Goal: Task Accomplishment & Management: Use online tool/utility

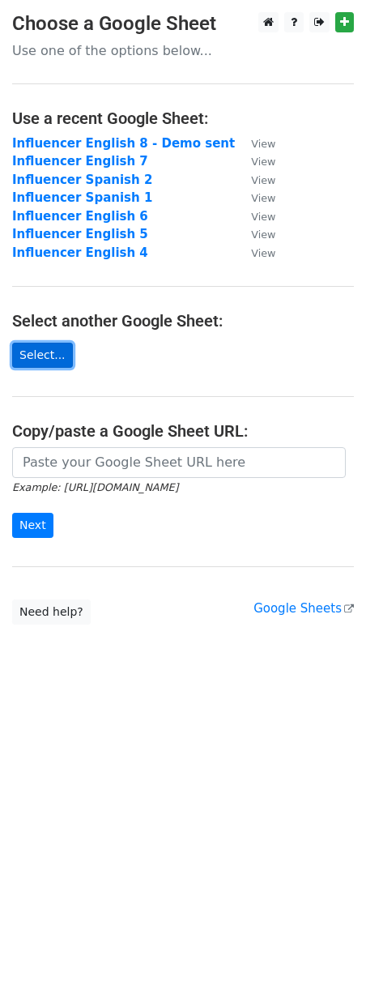
click at [57, 357] on link "Select..." at bounding box center [42, 355] width 61 height 25
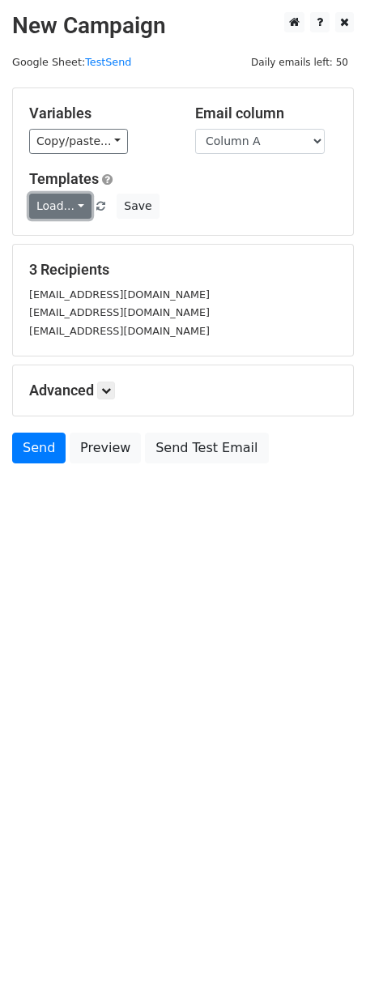
click at [73, 211] on link "Load..." at bounding box center [60, 206] width 62 height 25
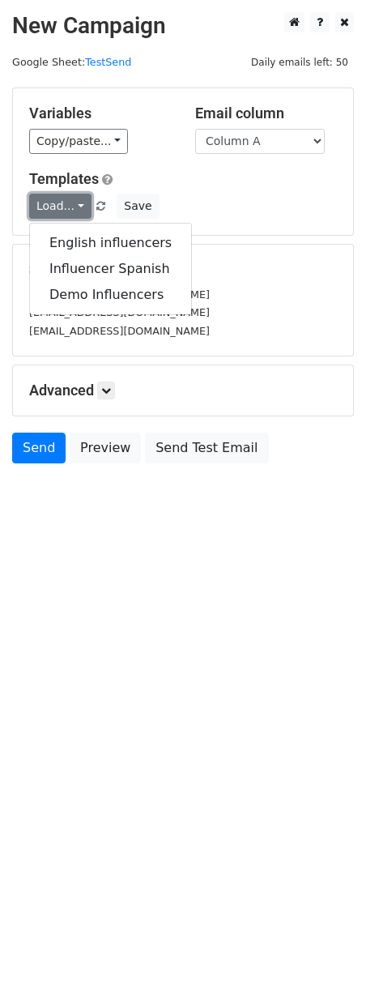
click at [71, 207] on link "Load..." at bounding box center [60, 206] width 62 height 25
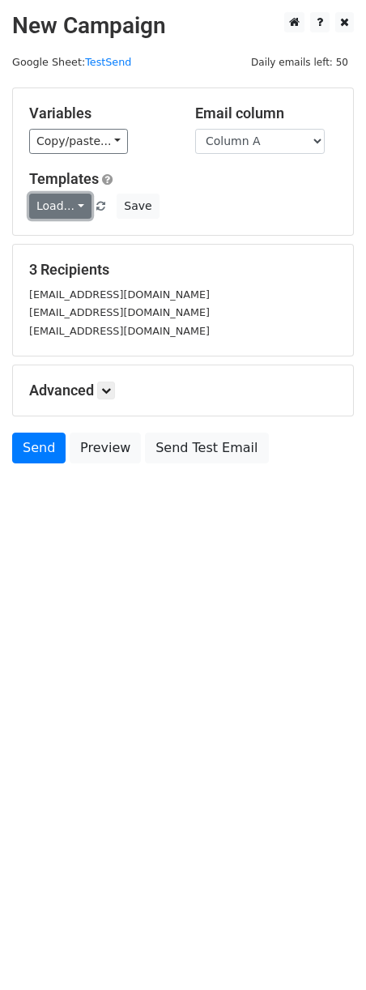
click at [71, 207] on link "Load..." at bounding box center [60, 206] width 62 height 25
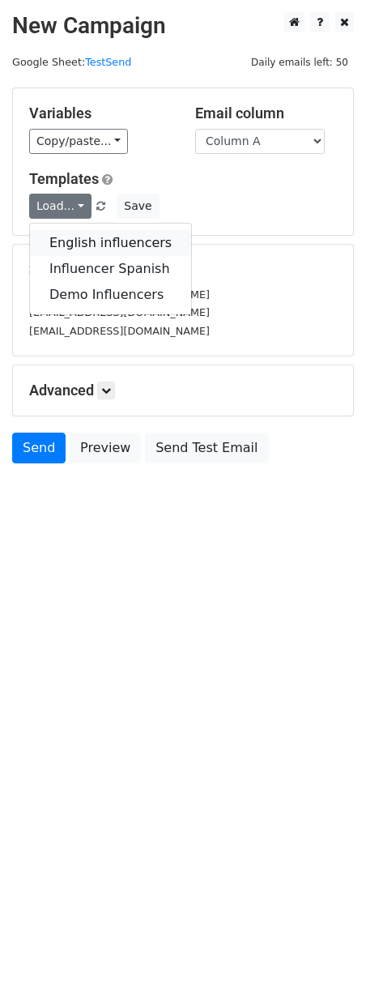
click at [88, 243] on link "English influencers" at bounding box center [110, 243] width 161 height 26
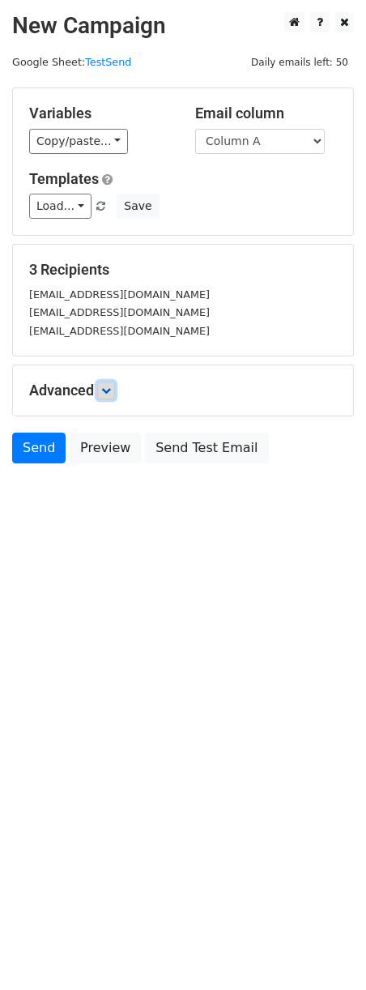
click at [111, 391] on icon at bounding box center [106, 390] width 10 height 10
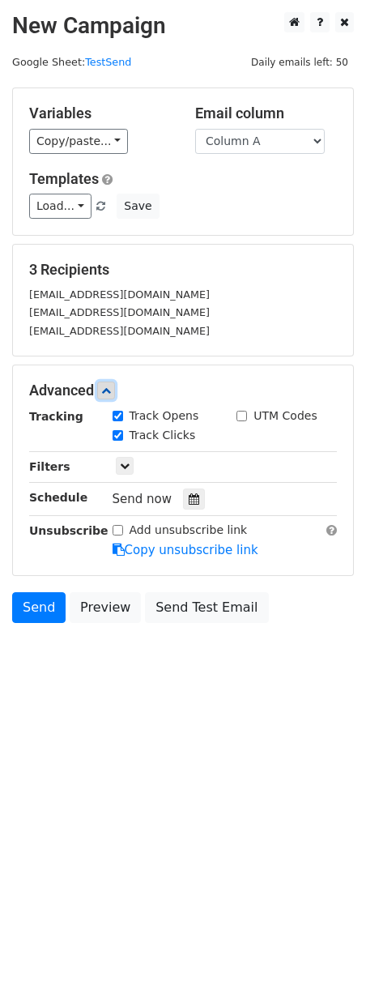
click at [111, 390] on icon at bounding box center [106, 390] width 10 height 10
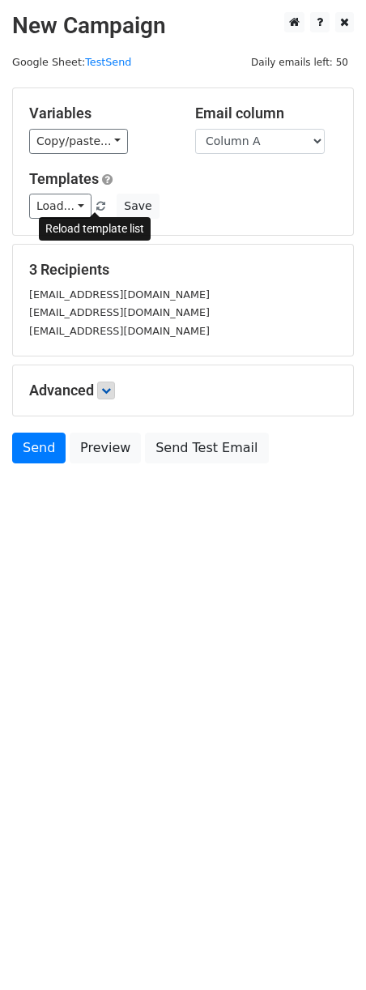
click at [98, 207] on span at bounding box center [100, 207] width 9 height 11
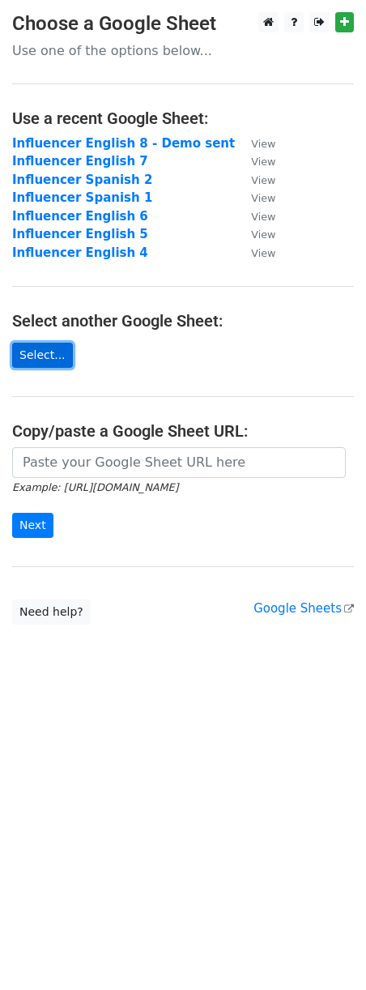
click at [50, 364] on link "Select..." at bounding box center [42, 355] width 61 height 25
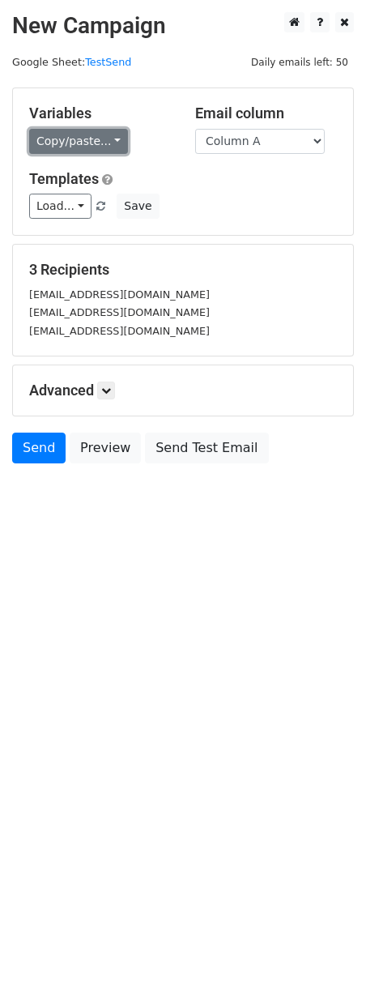
click at [76, 138] on link "Copy/paste..." at bounding box center [78, 141] width 99 height 25
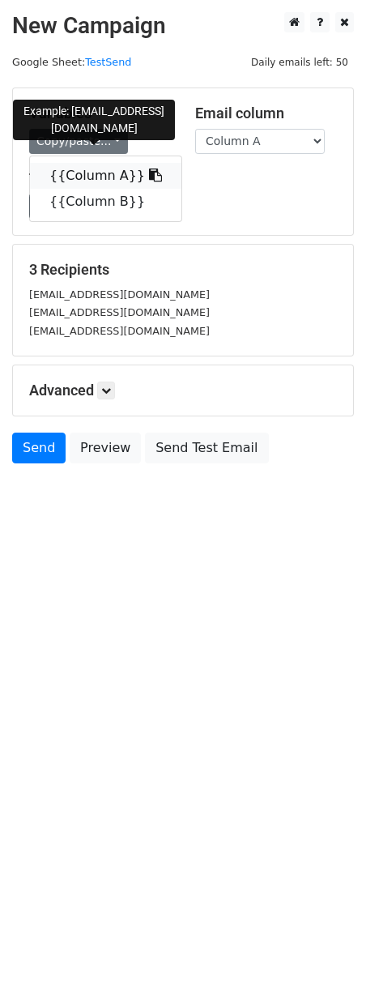
click at [104, 171] on link "{{Column A}}" at bounding box center [105, 176] width 151 height 26
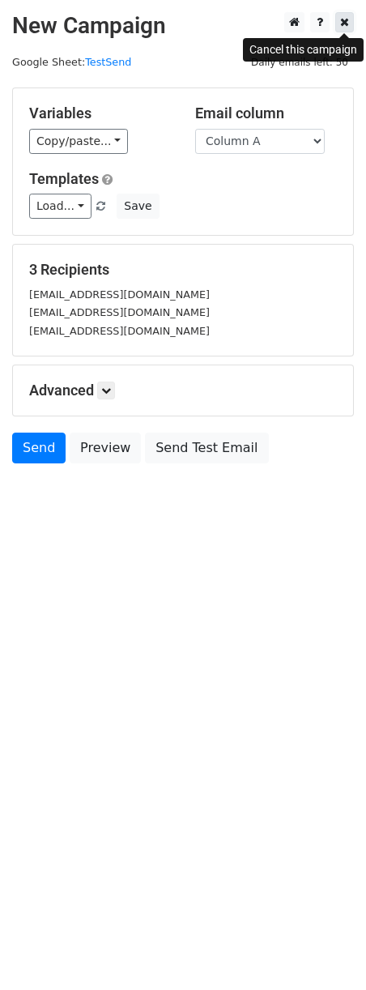
click at [348, 29] on link at bounding box center [344, 22] width 19 height 20
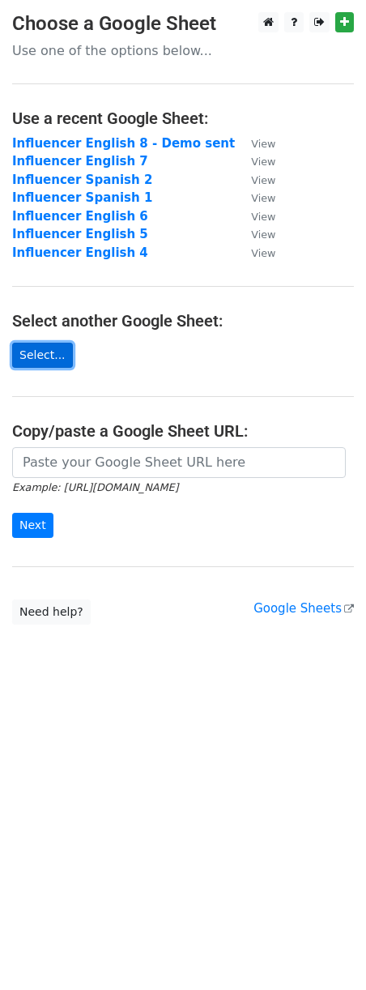
click at [51, 359] on link "Select..." at bounding box center [42, 355] width 61 height 25
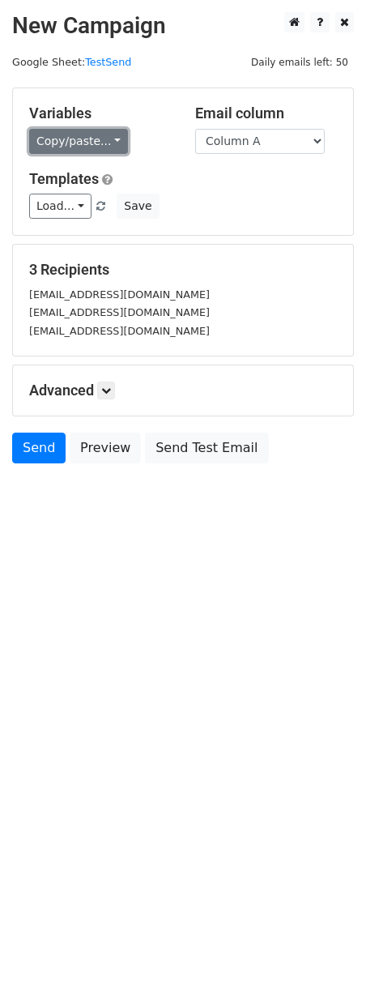
click at [99, 141] on link "Copy/paste..." at bounding box center [78, 141] width 99 height 25
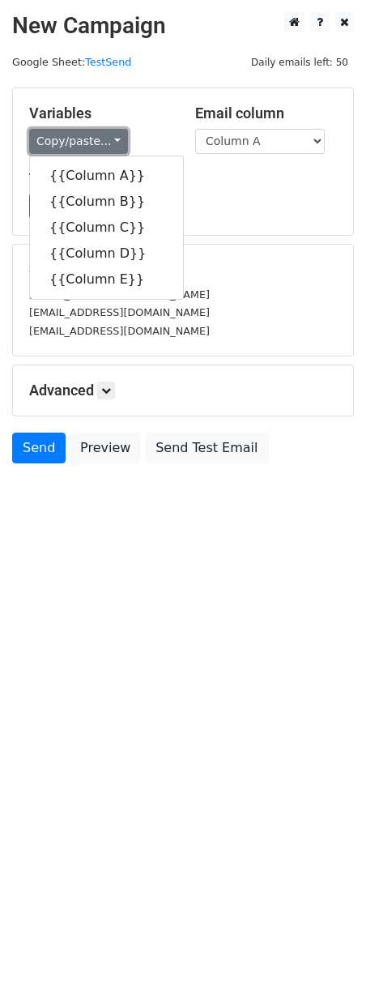
click at [99, 141] on link "Copy/paste..." at bounding box center [78, 141] width 99 height 25
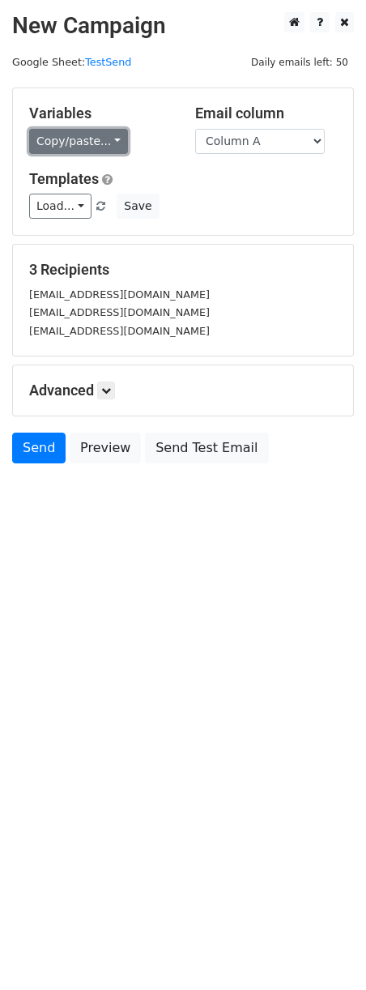
click at [77, 137] on link "Copy/paste..." at bounding box center [78, 141] width 99 height 25
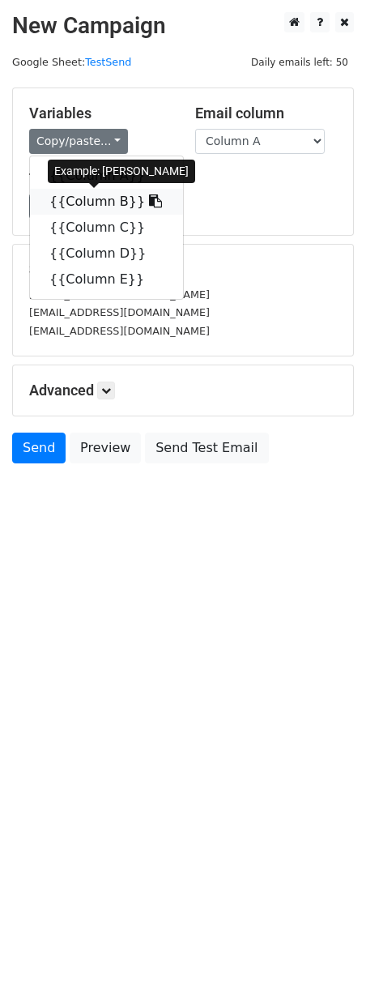
click at [96, 200] on link "{{Column B}}" at bounding box center [106, 202] width 153 height 26
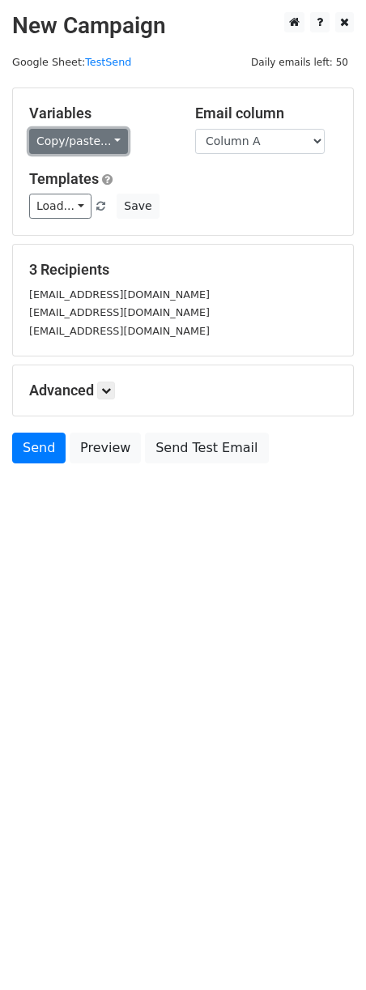
click at [60, 143] on link "Copy/paste..." at bounding box center [78, 141] width 99 height 25
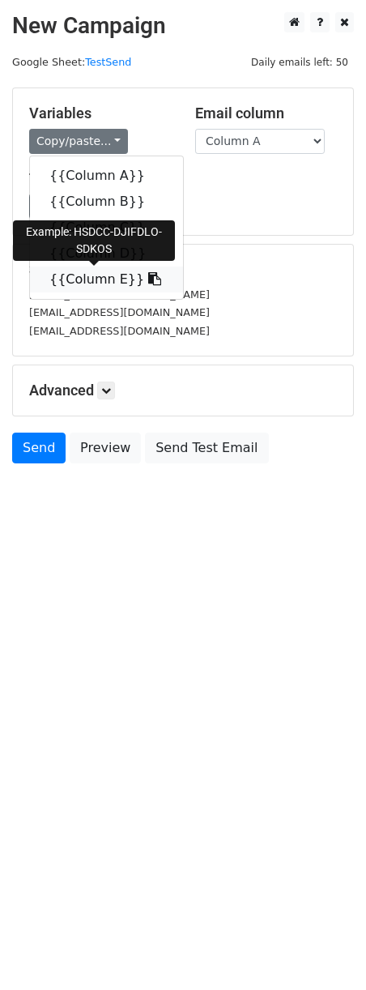
click at [148, 278] on icon at bounding box center [154, 278] width 13 height 13
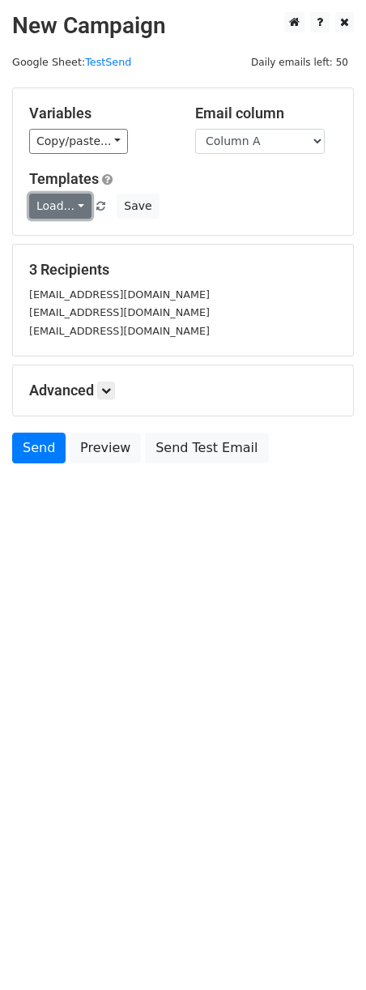
click at [77, 212] on link "Load..." at bounding box center [60, 206] width 62 height 25
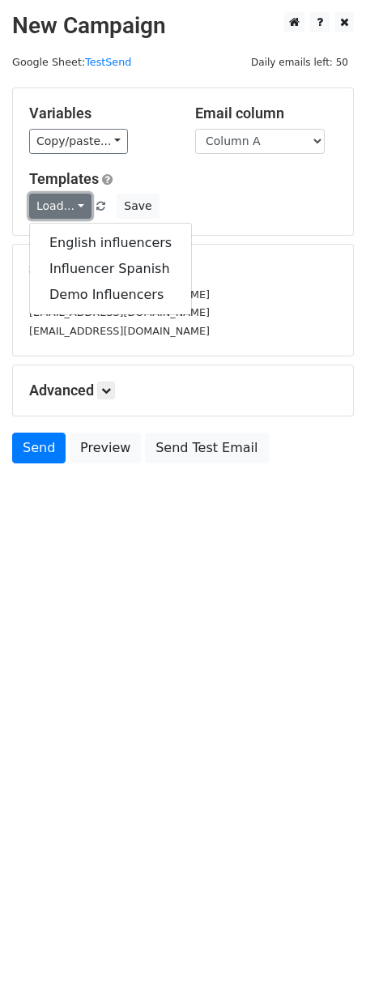
click at [77, 212] on link "Load..." at bounding box center [60, 206] width 62 height 25
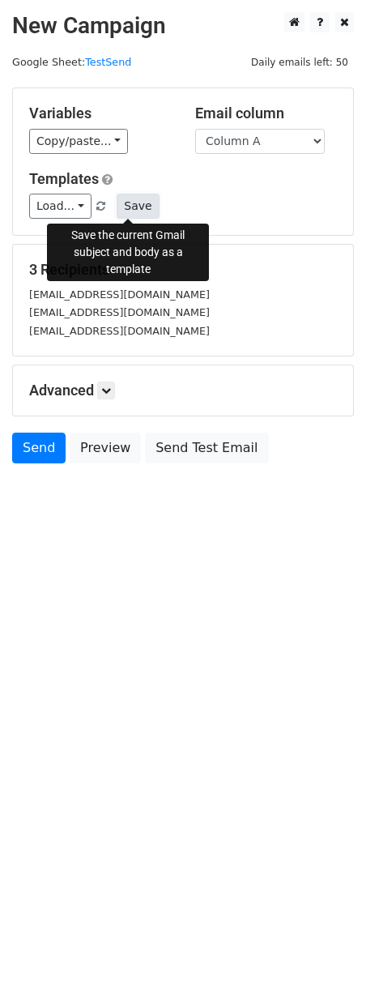
click at [135, 213] on button "Save" at bounding box center [138, 206] width 42 height 25
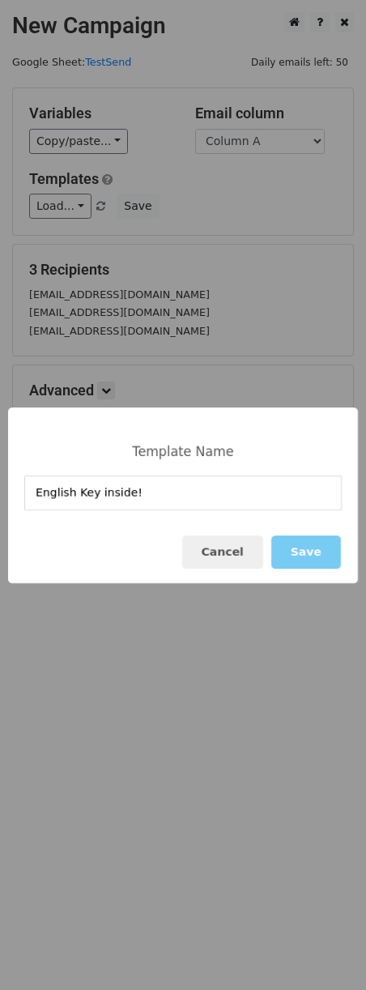
type input "English Key inside!"
click at [311, 553] on button "Save" at bounding box center [306, 551] width 70 height 33
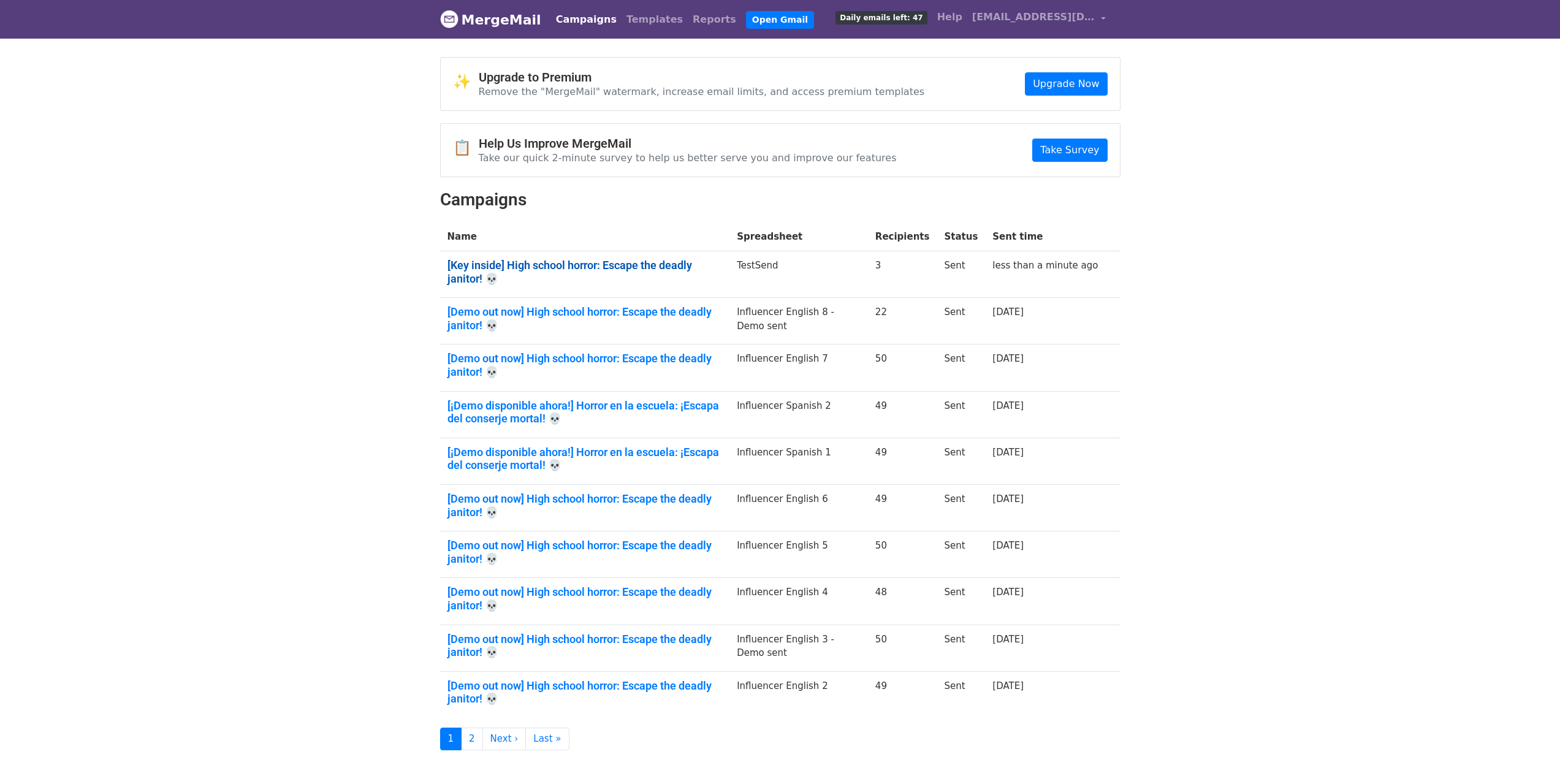
click at [594, 266] on link "[Key inside] High school horror: Escape the deadly janitor! 💀" at bounding box center [585, 272] width 276 height 26
